Goal: Navigation & Orientation: Find specific page/section

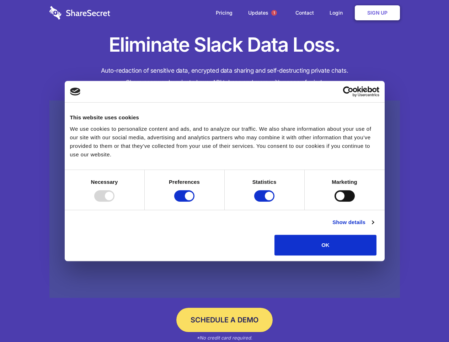
click at [115, 201] on div at bounding box center [104, 195] width 20 height 11
click at [195, 201] on input "Preferences" at bounding box center [184, 195] width 20 height 11
checkbox input "false"
click at [265, 201] on input "Statistics" at bounding box center [264, 195] width 20 height 11
checkbox input "false"
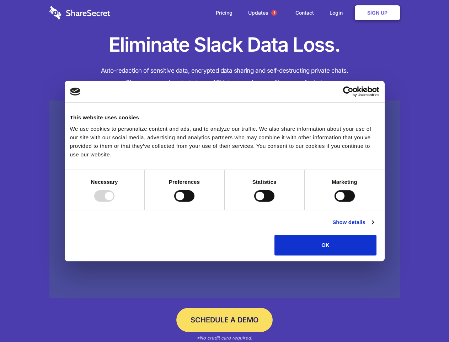
click at [335, 201] on input "Marketing" at bounding box center [345, 195] width 20 height 11
checkbox input "true"
click at [374, 226] on link "Show details" at bounding box center [353, 222] width 41 height 9
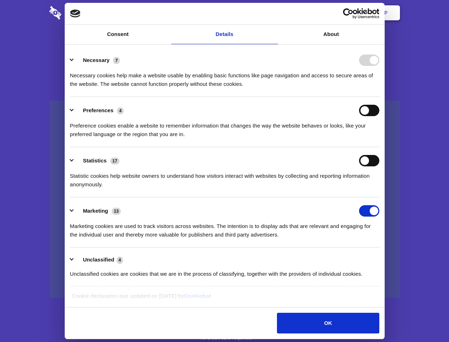
click at [383, 258] on ul "Necessary 7 Necessary cookies help make a website usable by enabling basic func…" at bounding box center [225, 167] width 316 height 240
click at [274, 13] on span "1" at bounding box center [275, 13] width 6 height 6
